Goal: Entertainment & Leisure: Consume media (video, audio)

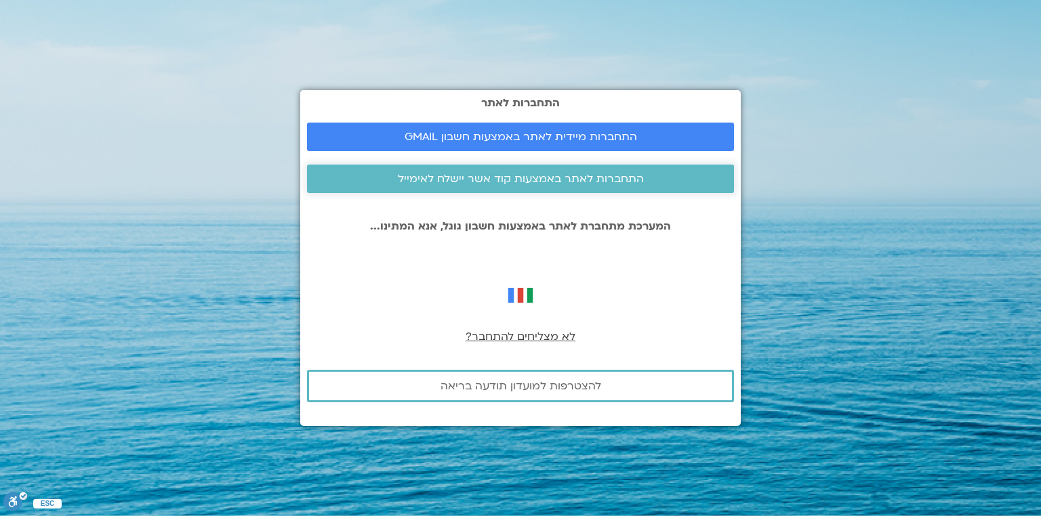
click at [491, 182] on span "התחברות לאתר באמצעות קוד אשר יישלח לאימייל" at bounding box center [521, 179] width 246 height 12
click at [529, 336] on span "לא מצליחים להתחבר?" at bounding box center [521, 336] width 110 height 15
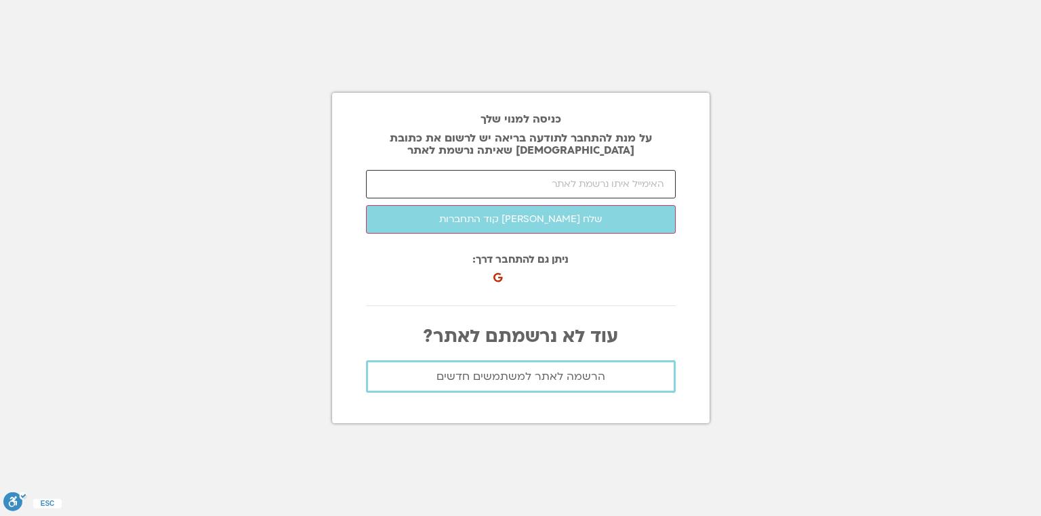
click at [613, 187] on input "email" at bounding box center [521, 184] width 310 height 28
click at [578, 178] on input "email" at bounding box center [521, 184] width 310 height 28
type input "נ"
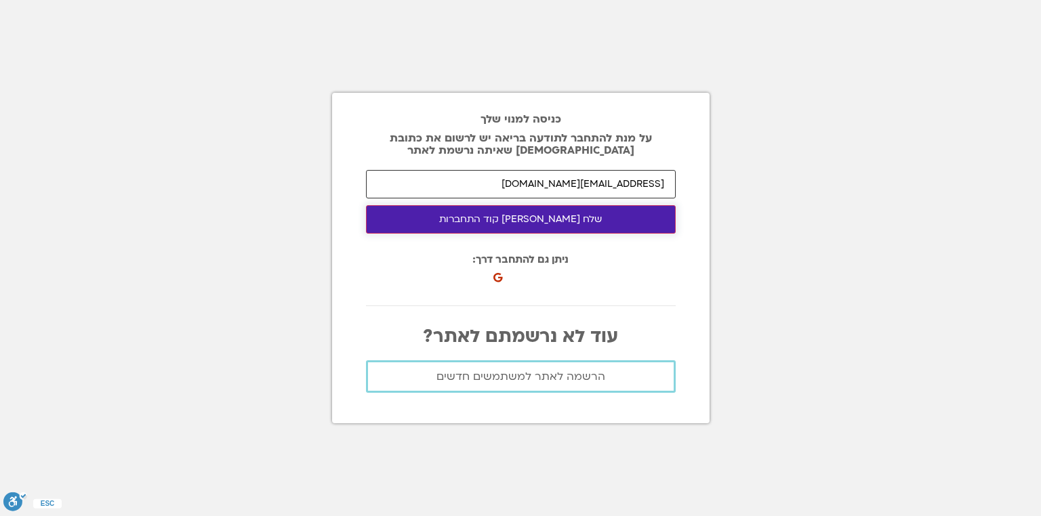
type input "barakneria@gmail.com"
click at [593, 216] on button "שלח לי קוד התחברות" at bounding box center [521, 219] width 310 height 28
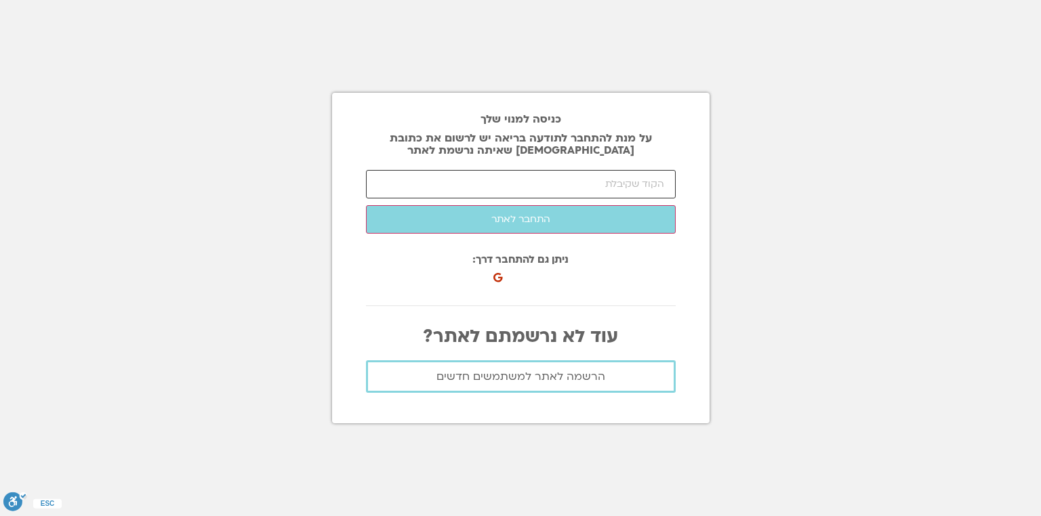
paste input "11069"
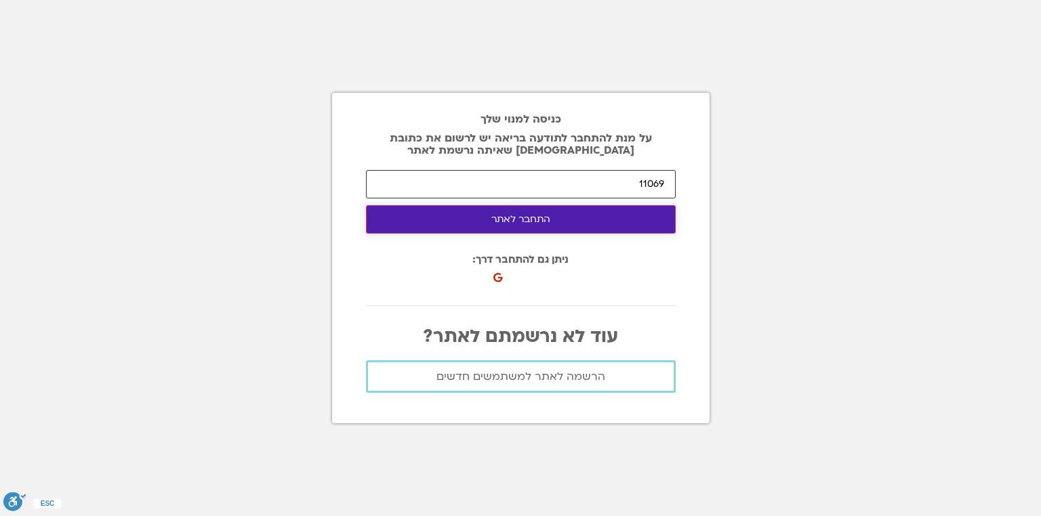
type input "11069"
click at [600, 225] on button "התחבר לאתר" at bounding box center [521, 219] width 310 height 28
click at [538, 214] on button "התחבר לאתר" at bounding box center [521, 219] width 310 height 28
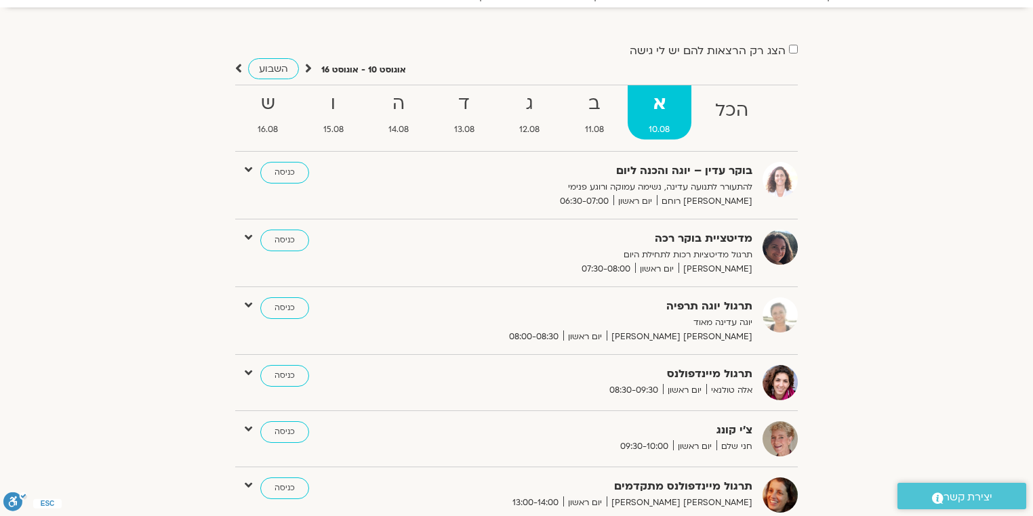
scroll to position [108, 0]
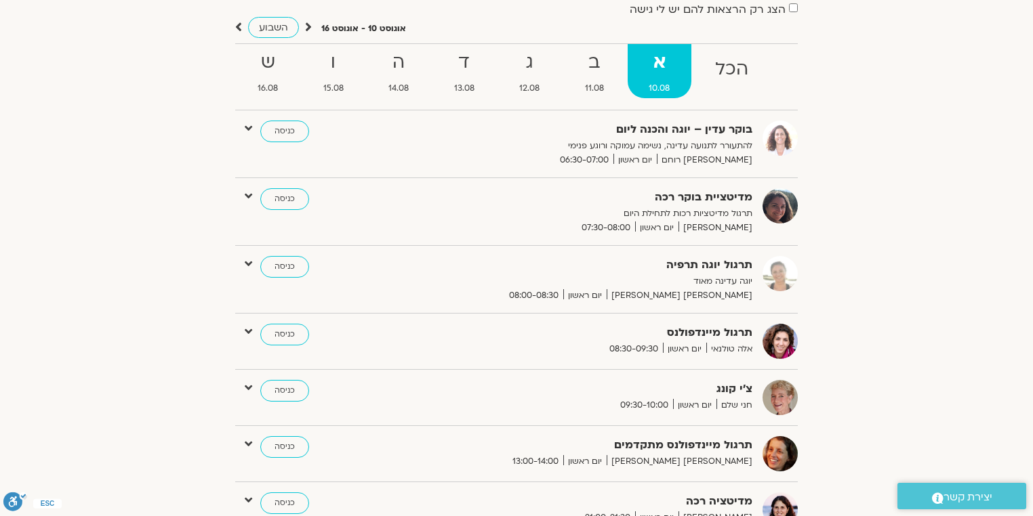
click at [277, 30] on span "השבוע" at bounding box center [273, 27] width 29 height 13
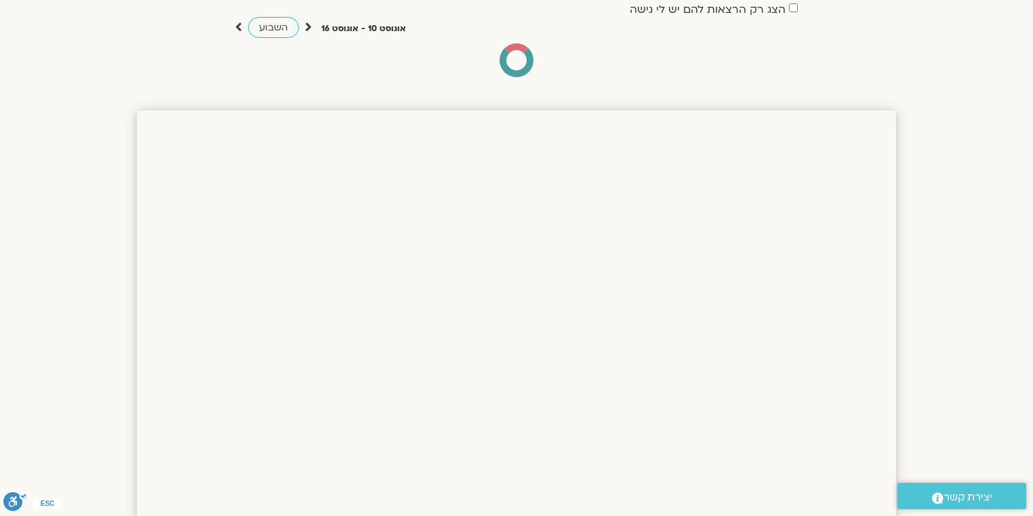
click at [305, 25] on icon at bounding box center [308, 27] width 7 height 14
click at [309, 25] on icon at bounding box center [308, 27] width 7 height 14
click at [791, 13] on div "הצג רק הרצאות להם יש לי גישה" at bounding box center [516, 9] width 563 height 18
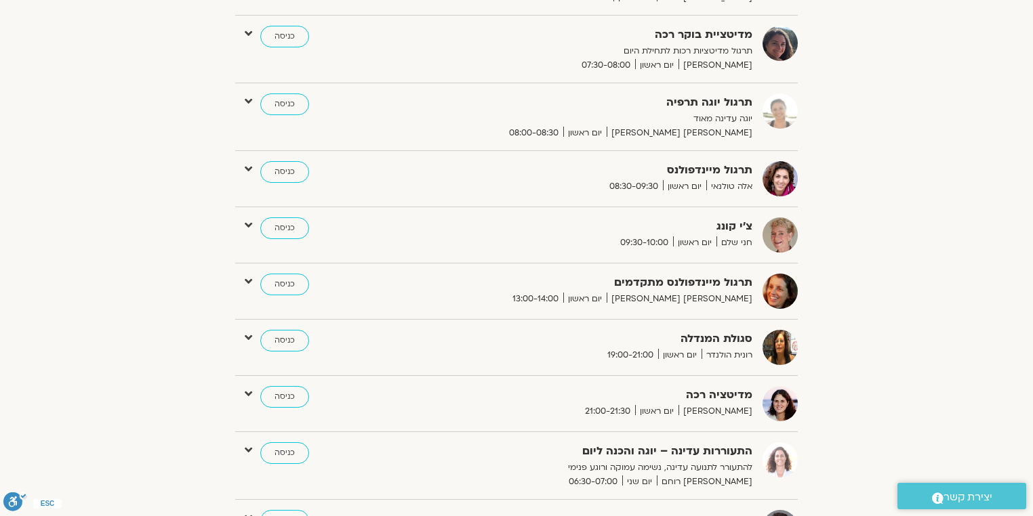
scroll to position [217, 0]
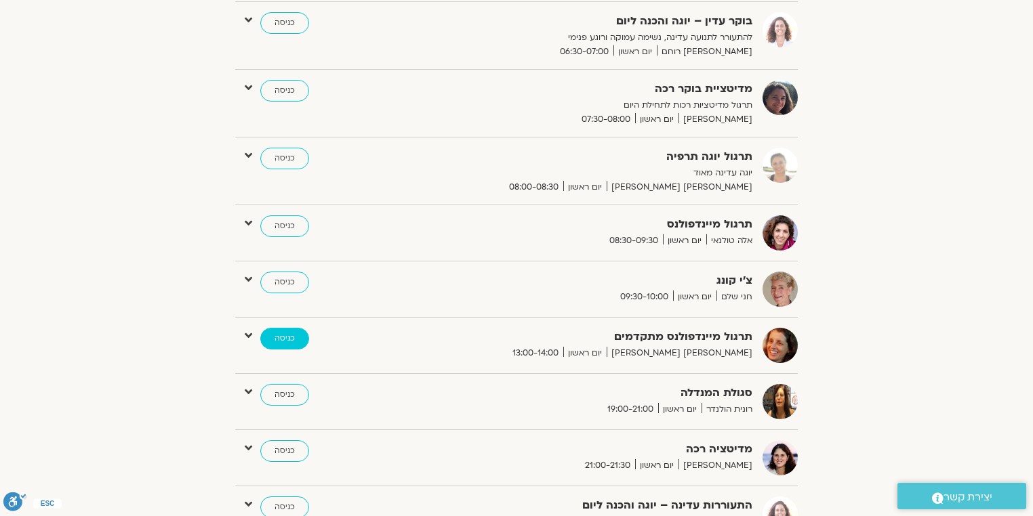
click at [294, 340] on link "כניסה" at bounding box center [284, 339] width 49 height 22
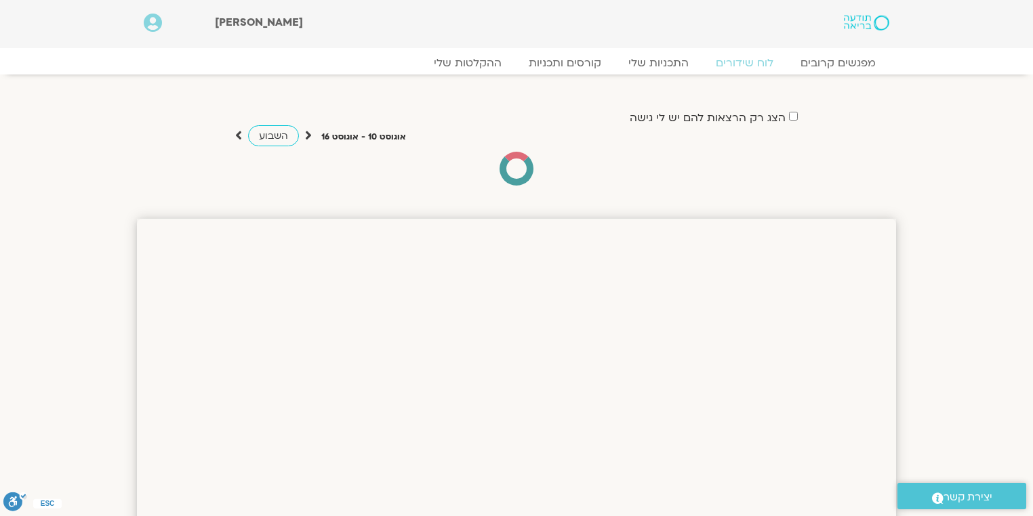
click at [306, 137] on icon at bounding box center [308, 136] width 7 height 14
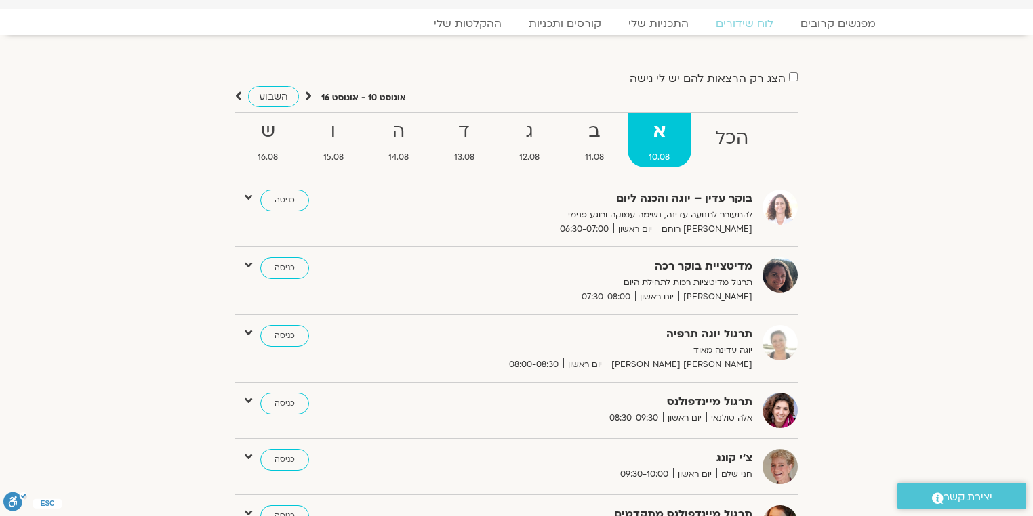
click at [307, 97] on icon at bounding box center [308, 96] width 7 height 14
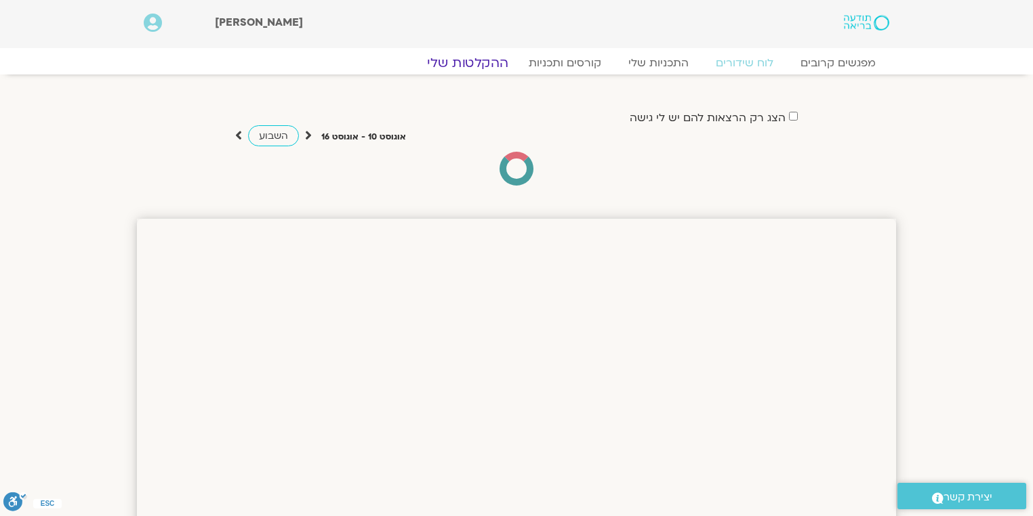
click at [481, 63] on link "ההקלטות שלי" at bounding box center [468, 63] width 114 height 16
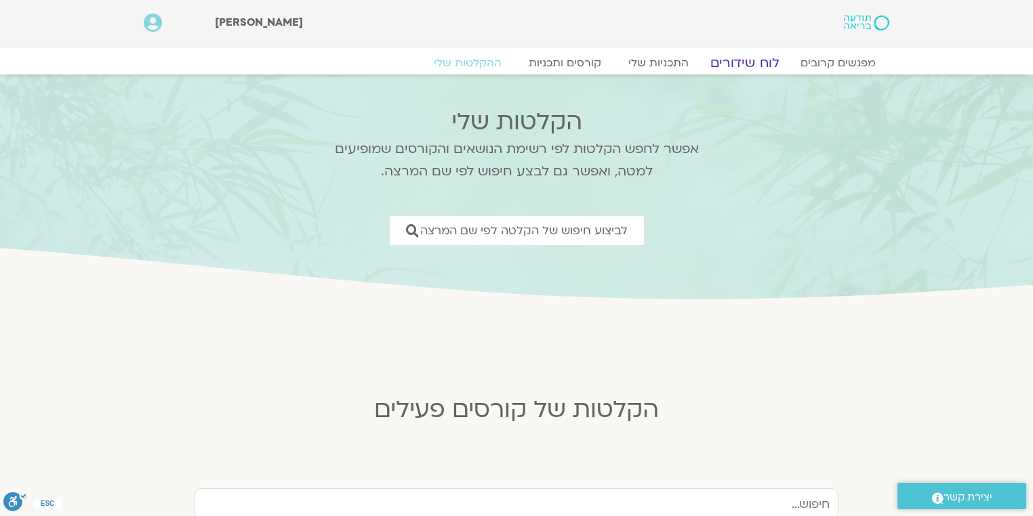
click at [741, 63] on link "לוח שידורים" at bounding box center [745, 63] width 102 height 16
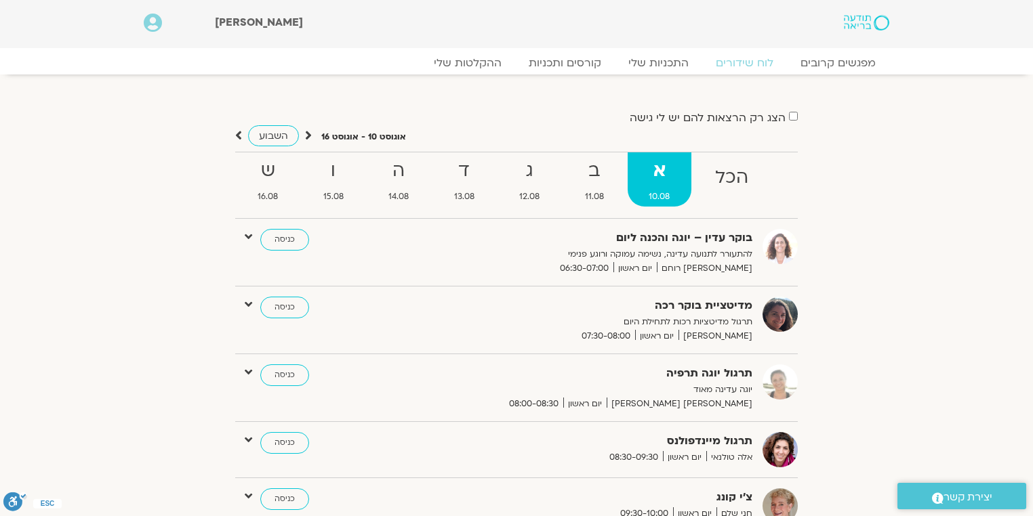
click at [308, 136] on icon at bounding box center [308, 136] width 7 height 14
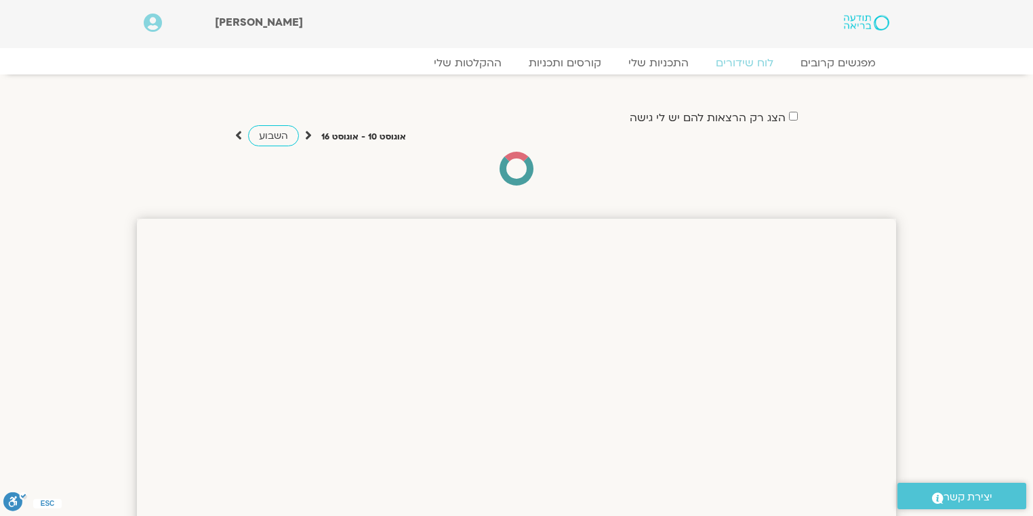
click at [308, 132] on icon at bounding box center [308, 136] width 7 height 14
click at [279, 136] on span "השבוע" at bounding box center [273, 135] width 29 height 13
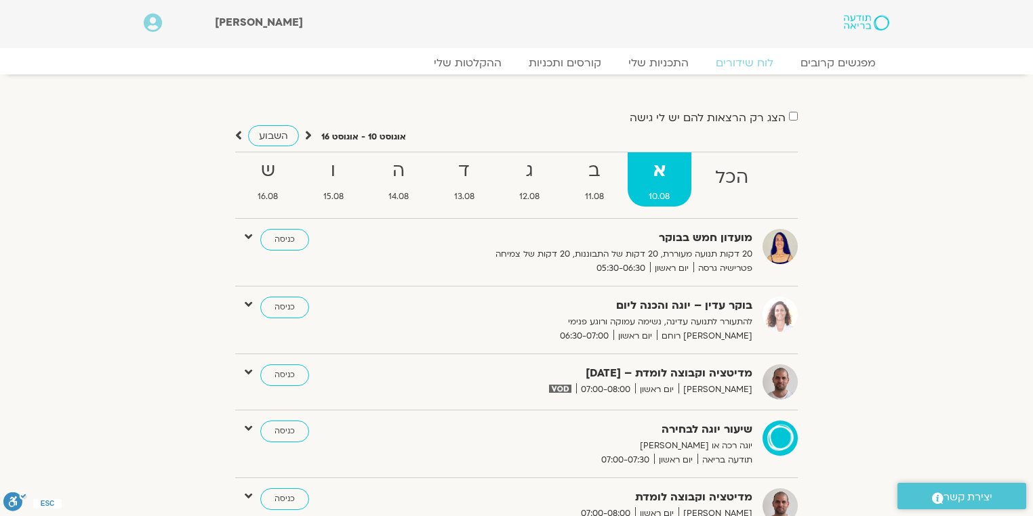
click at [301, 136] on div "השבוע" at bounding box center [273, 136] width 77 height 18
click at [305, 134] on icon at bounding box center [308, 136] width 7 height 14
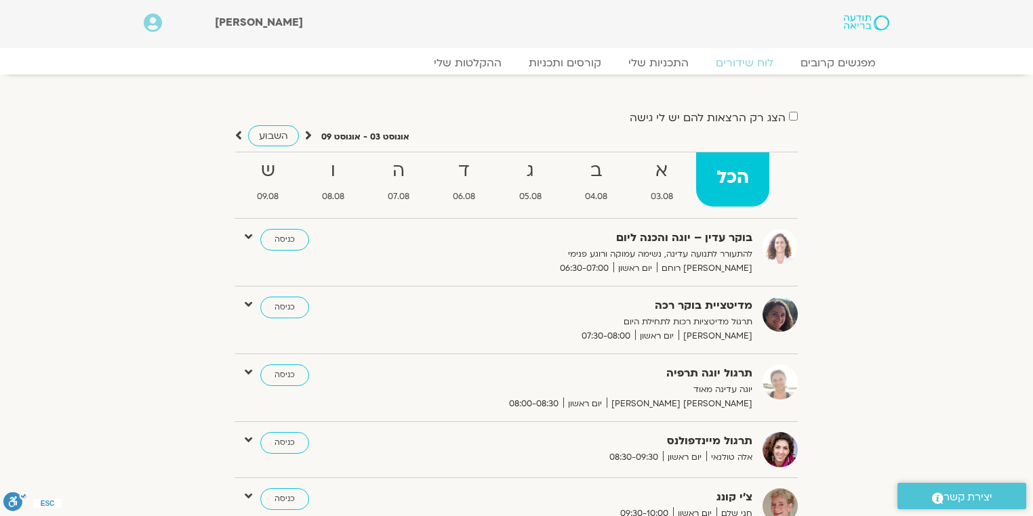
click at [308, 134] on icon at bounding box center [308, 136] width 7 height 14
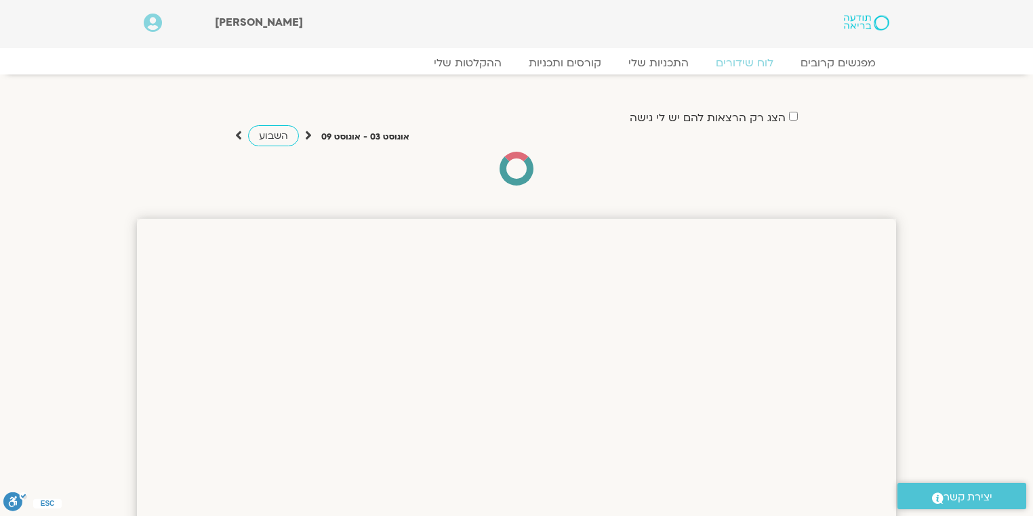
click at [306, 134] on icon at bounding box center [308, 136] width 7 height 14
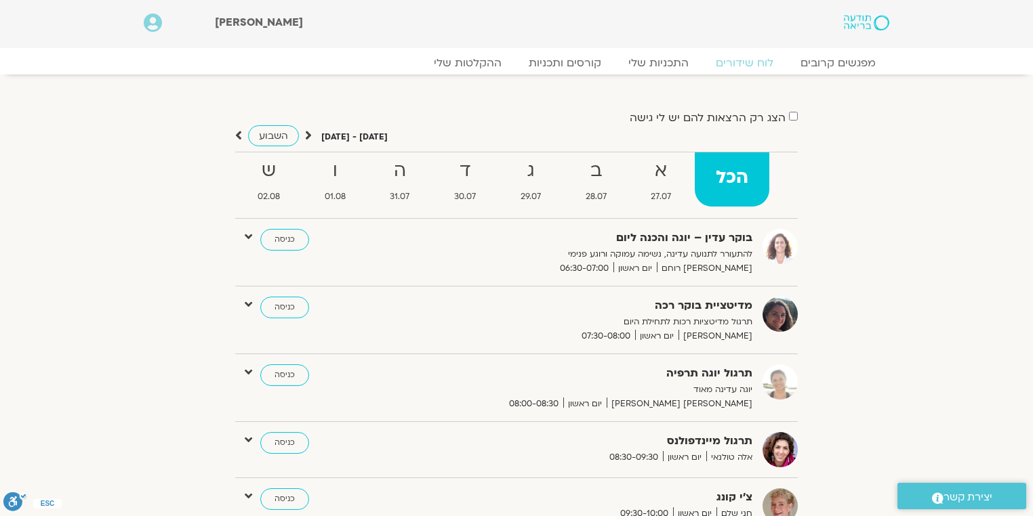
click at [306, 136] on icon at bounding box center [308, 136] width 7 height 14
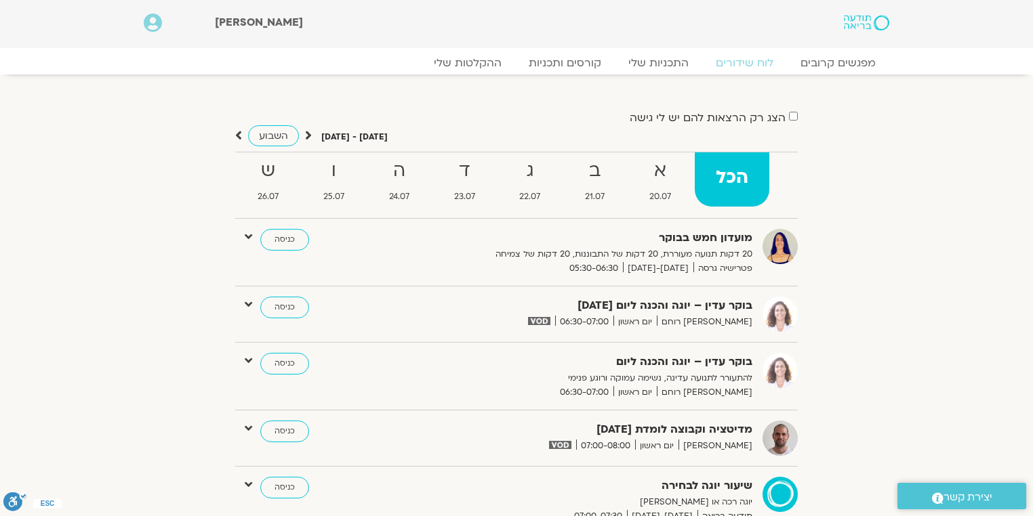
click at [251, 303] on icon at bounding box center [248, 304] width 7 height 12
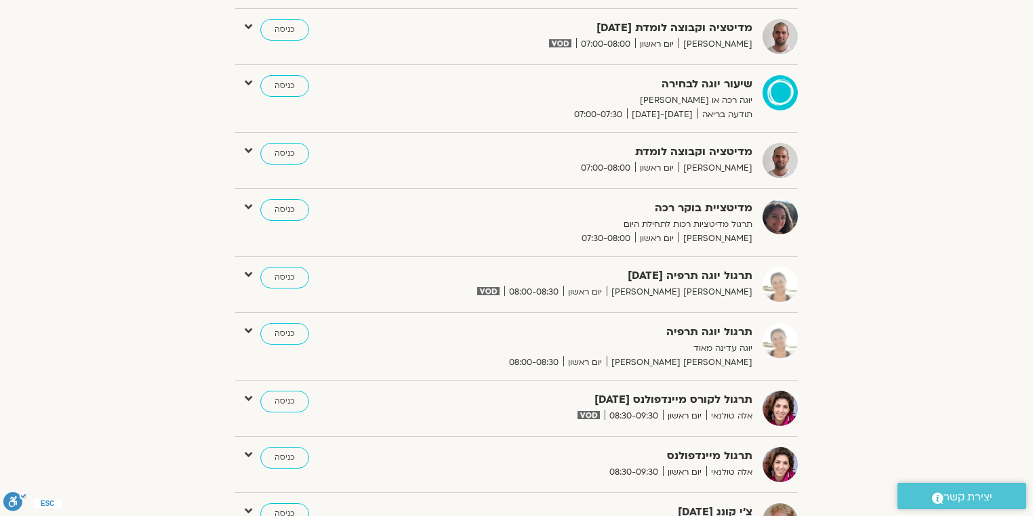
scroll to position [434, 0]
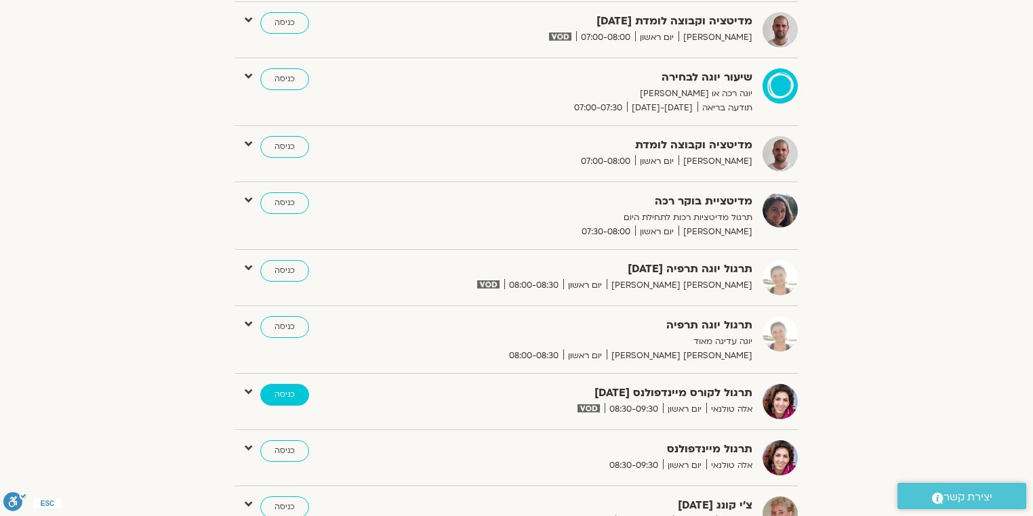
click at [289, 395] on link "כניסה" at bounding box center [284, 395] width 49 height 22
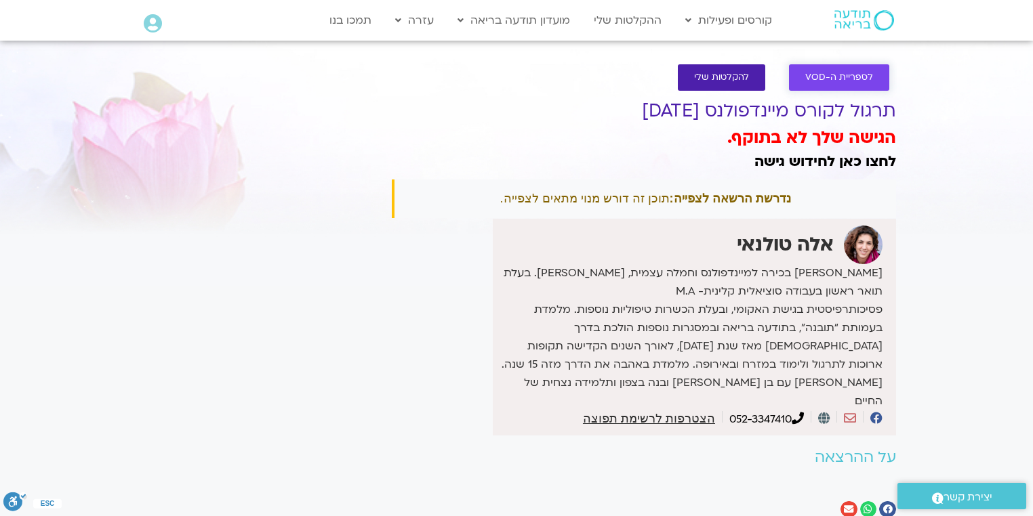
click at [830, 77] on span "לספריית ה-VOD" at bounding box center [839, 78] width 68 height 10
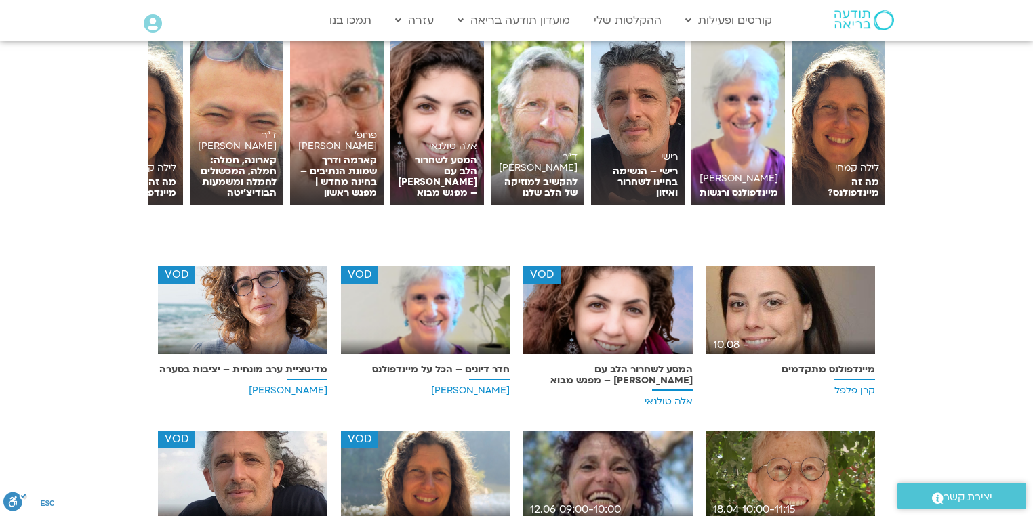
scroll to position [280, 0]
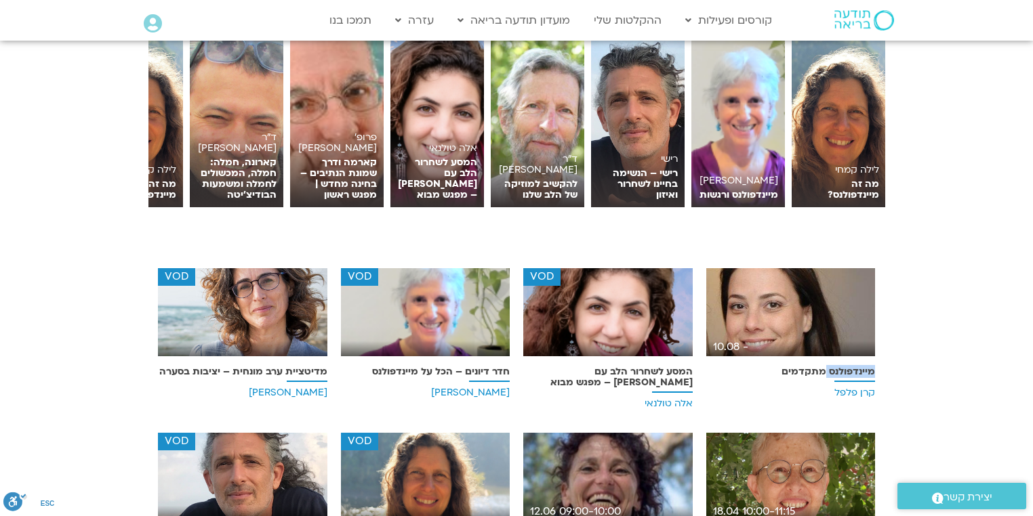
click at [846, 369] on p "מיינדפולנס מתקדמים" at bounding box center [790, 372] width 169 height 11
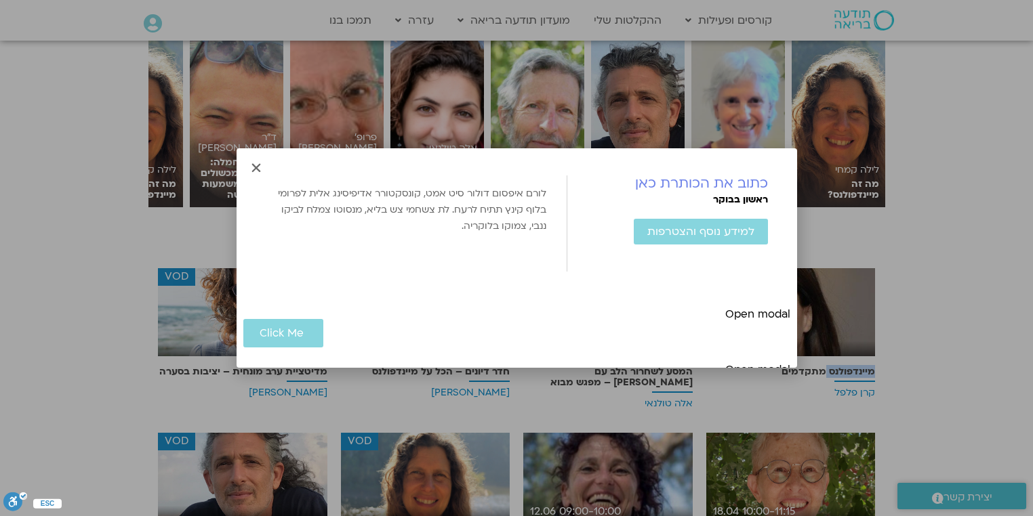
click at [255, 170] on icon "Close" at bounding box center [256, 168] width 12 height 12
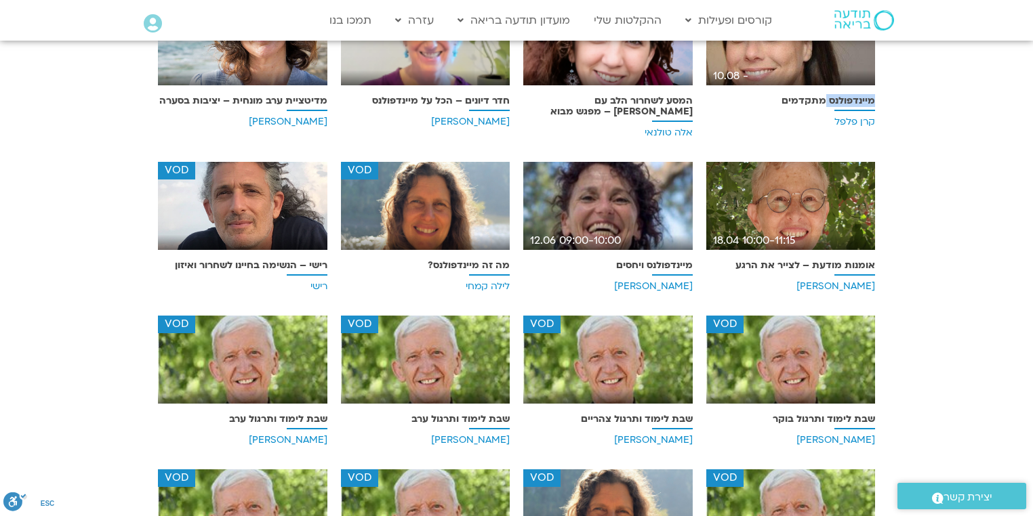
scroll to position [226, 0]
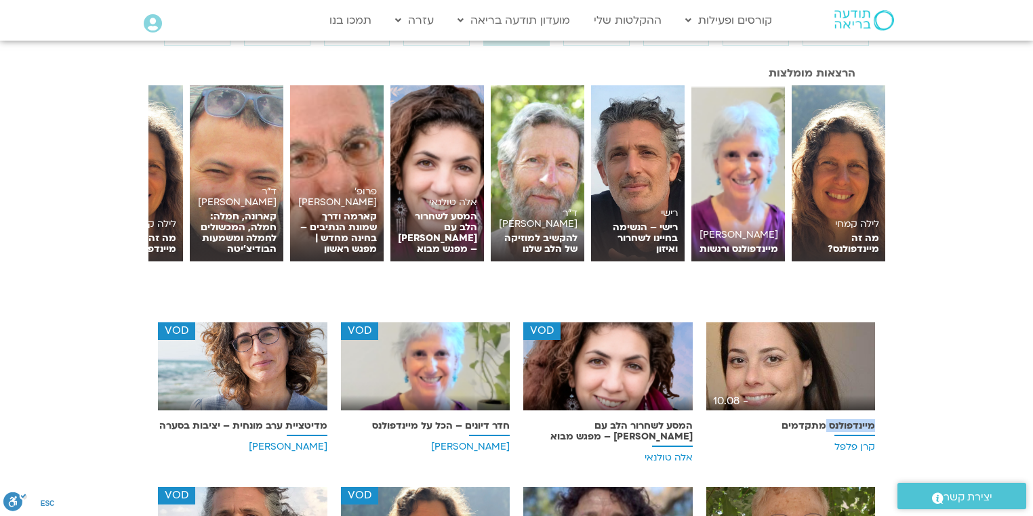
click at [809, 364] on img at bounding box center [790, 372] width 169 height 98
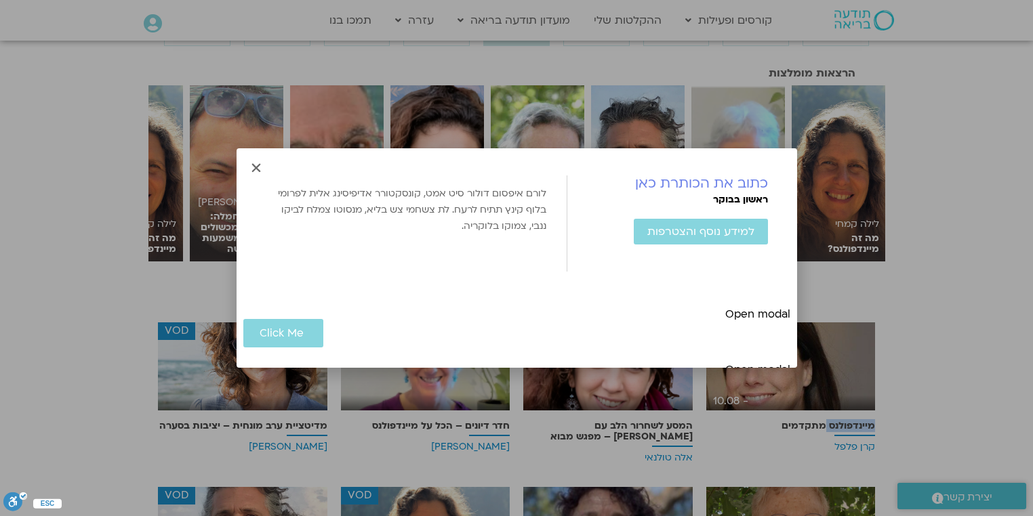
scroll to position [11, 0]
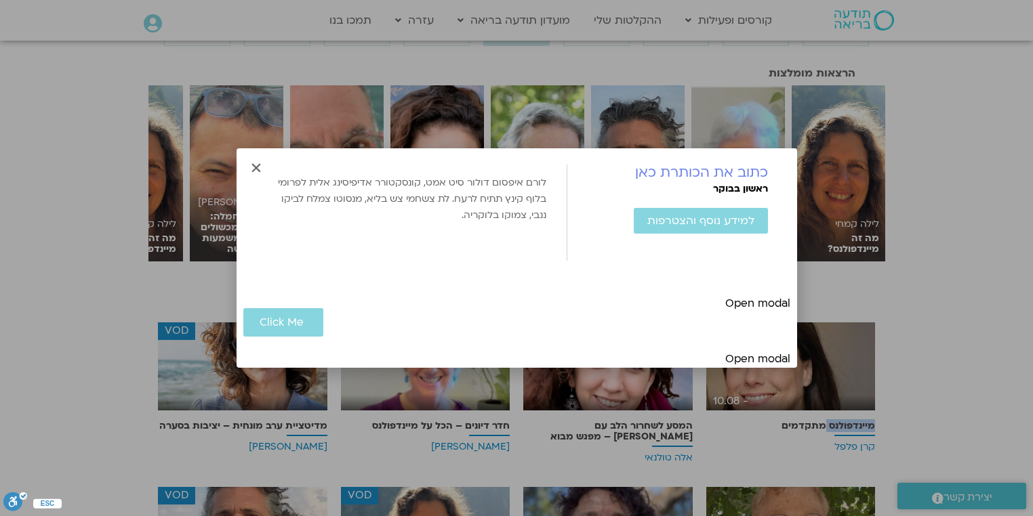
click at [256, 166] on icon "Close" at bounding box center [256, 168] width 12 height 12
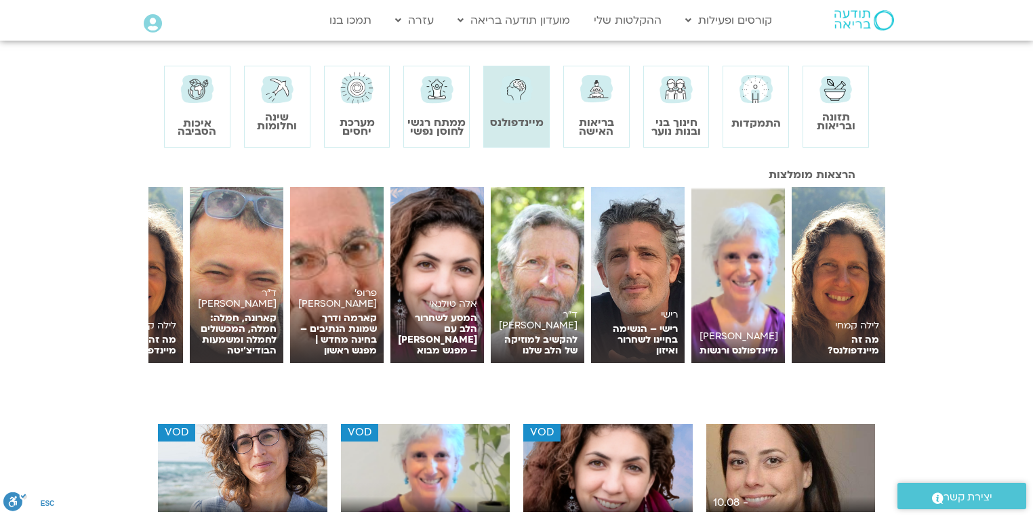
scroll to position [0, 0]
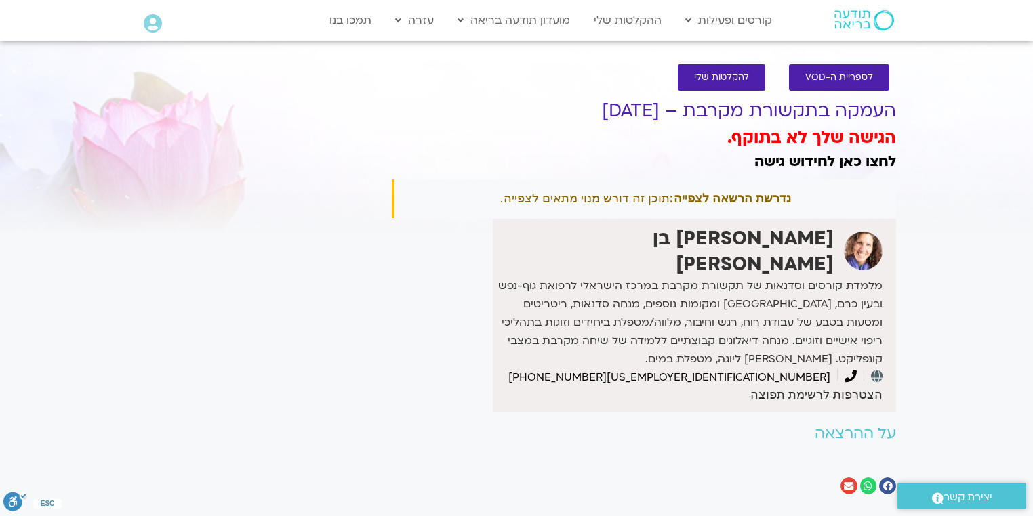
click at [346, 108] on div at bounding box center [257, 109] width 241 height 49
click at [165, 113] on div at bounding box center [257, 109] width 241 height 49
click at [261, 167] on div "It seems we can't find what you're looking for. It seems we can't find what you…" at bounding box center [257, 296] width 255 height 437
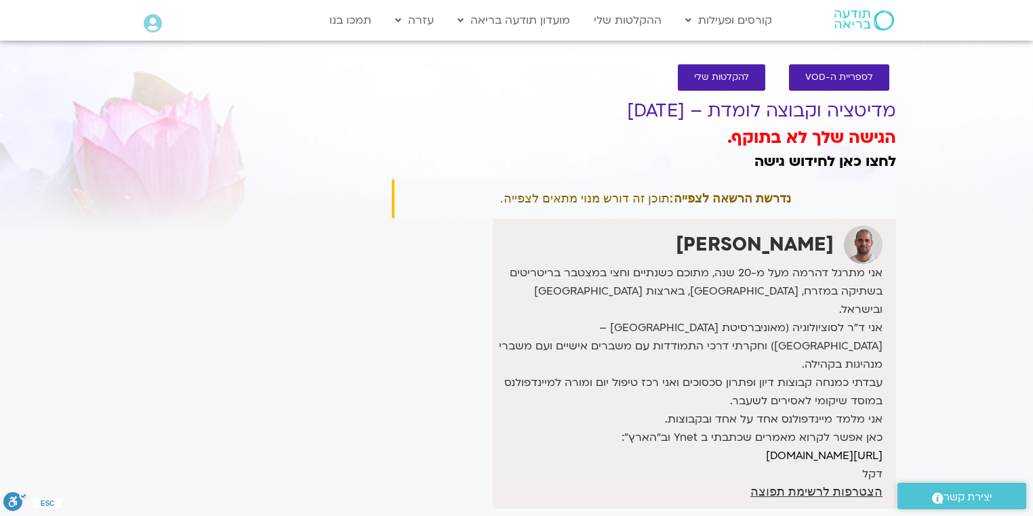
drag, startPoint x: 600, startPoint y: 138, endPoint x: 203, endPoint y: 218, distance: 405.0
click at [203, 218] on div "It seems we can't find what you're looking for. It seems we can't find what you…" at bounding box center [257, 344] width 255 height 533
click at [298, 125] on div at bounding box center [257, 109] width 241 height 49
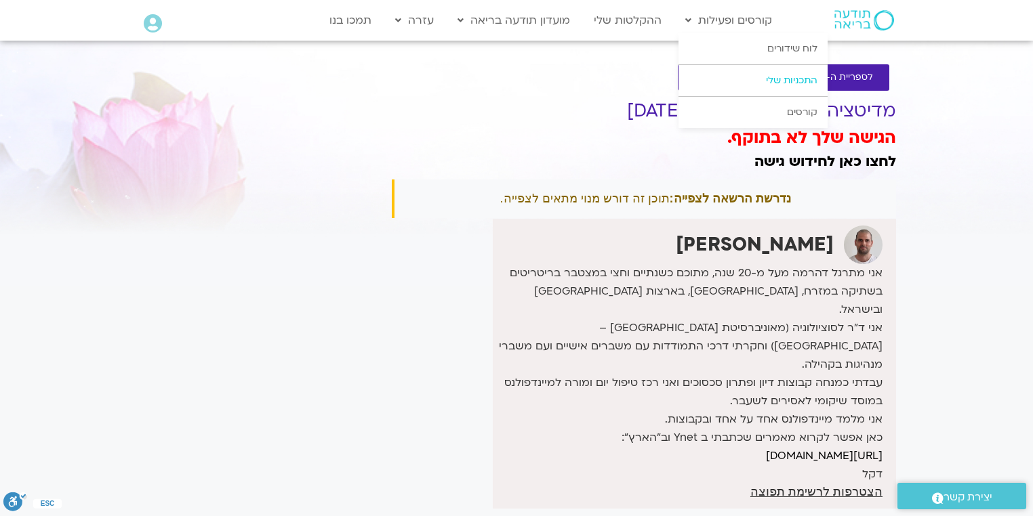
click at [792, 81] on link "התכניות שלי" at bounding box center [752, 80] width 149 height 31
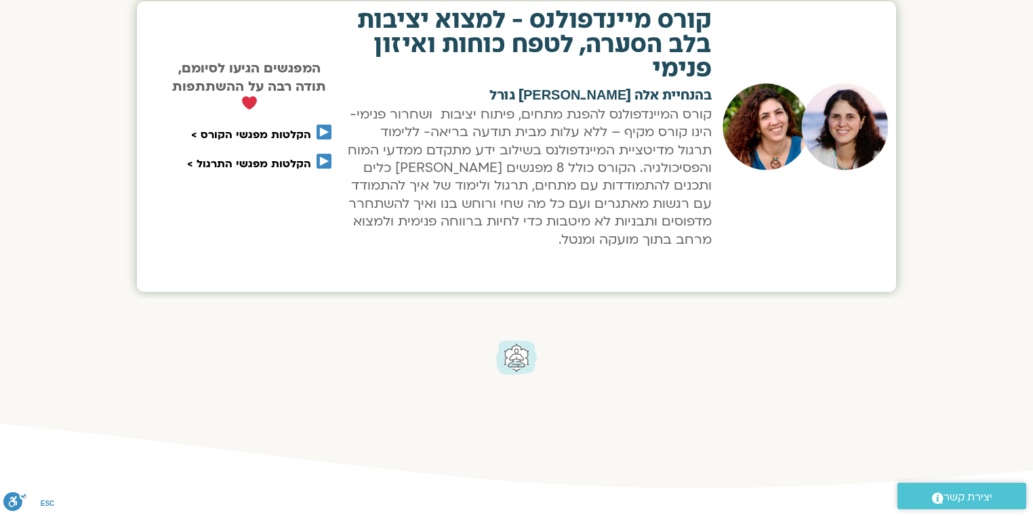
scroll to position [705, 0]
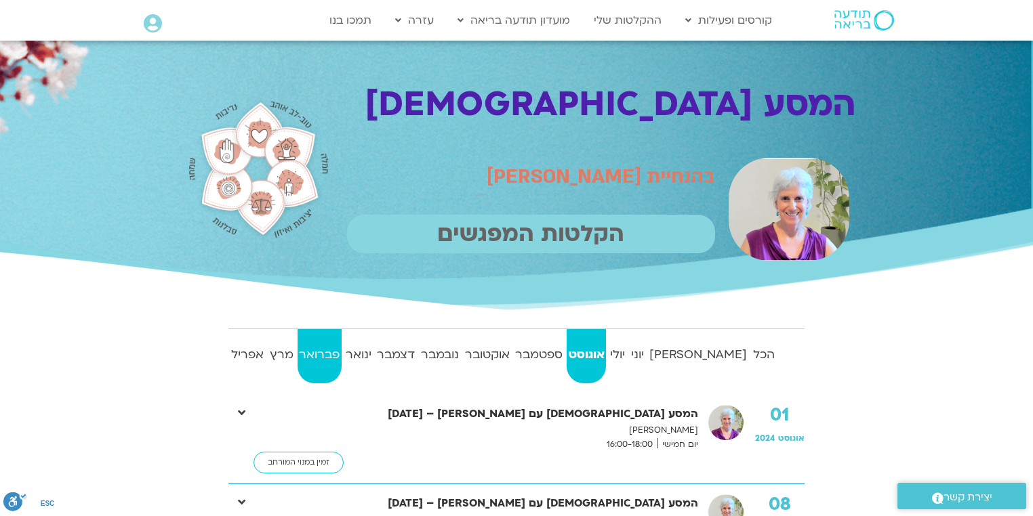
click at [340, 355] on strong "פברואר" at bounding box center [320, 355] width 44 height 20
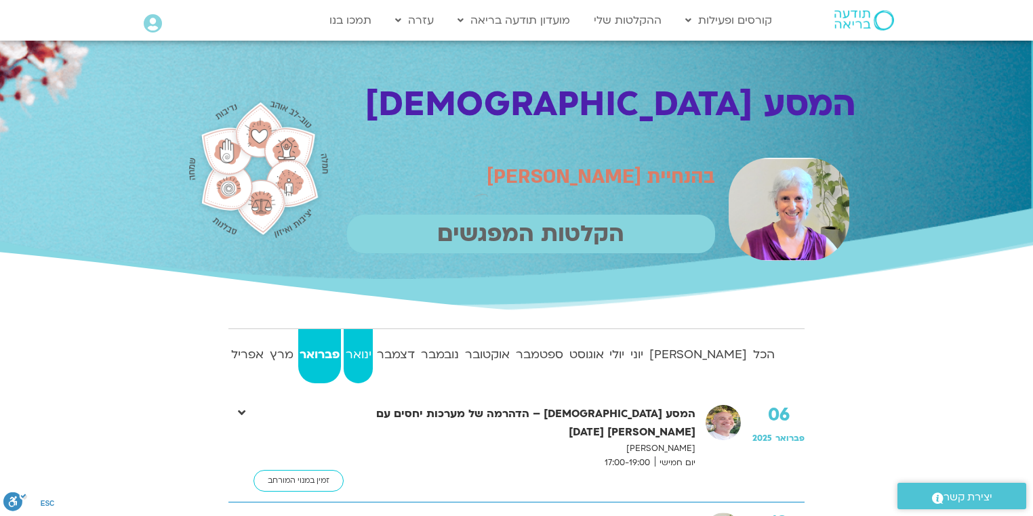
click at [373, 353] on strong "ינואר" at bounding box center [358, 355] width 29 height 20
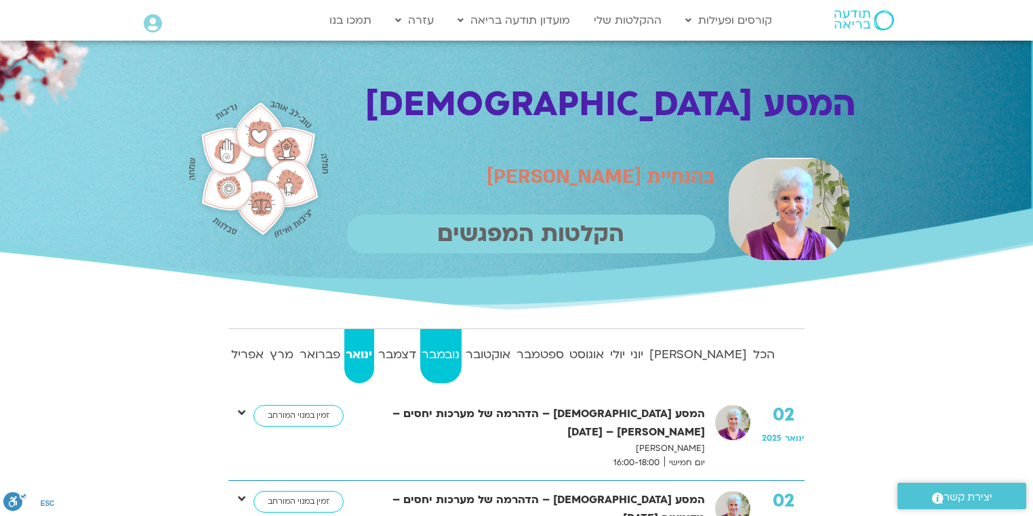
click at [462, 353] on strong "נובמבר" at bounding box center [440, 355] width 41 height 20
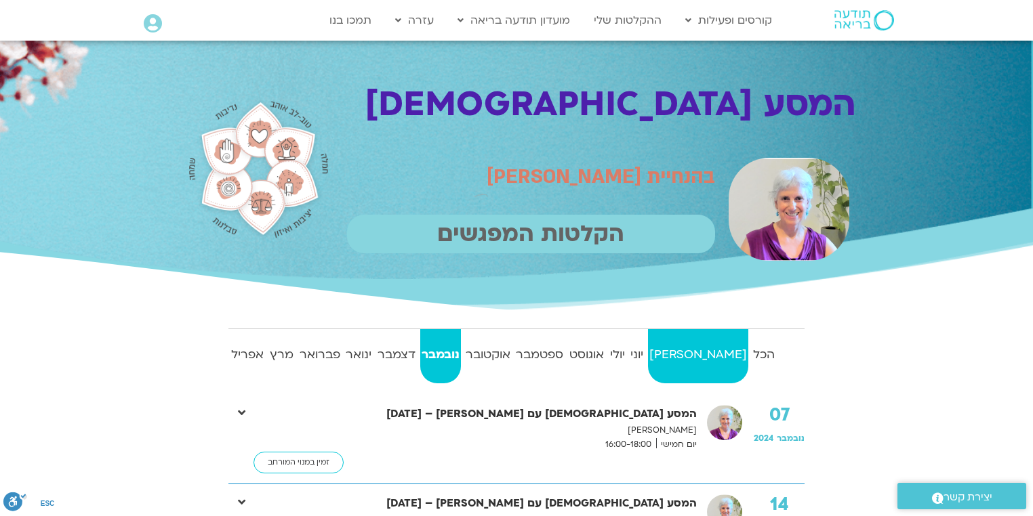
click at [728, 350] on strong "[PERSON_NAME]" at bounding box center [698, 355] width 101 height 20
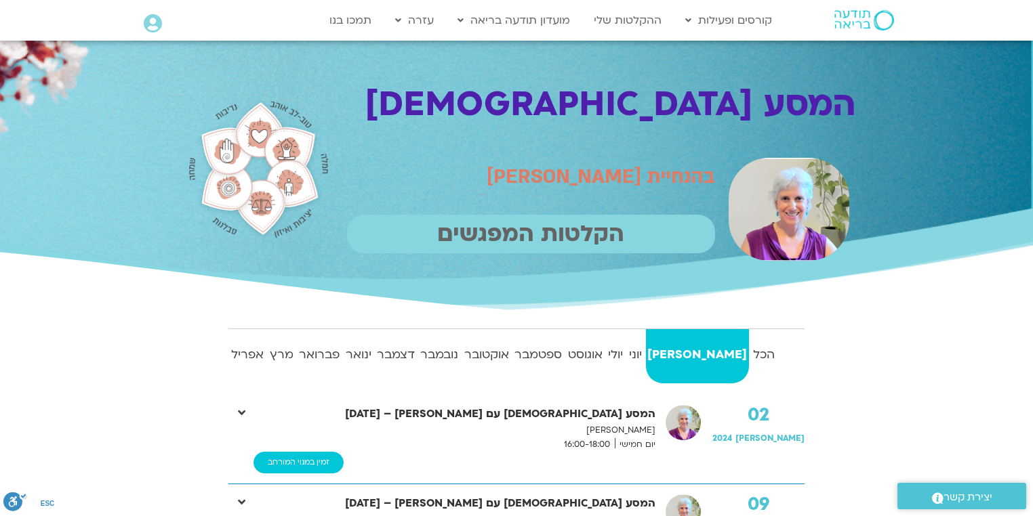
click at [316, 452] on link "זמין במנוי המורחב" at bounding box center [298, 463] width 90 height 22
